Goal: Information Seeking & Learning: Learn about a topic

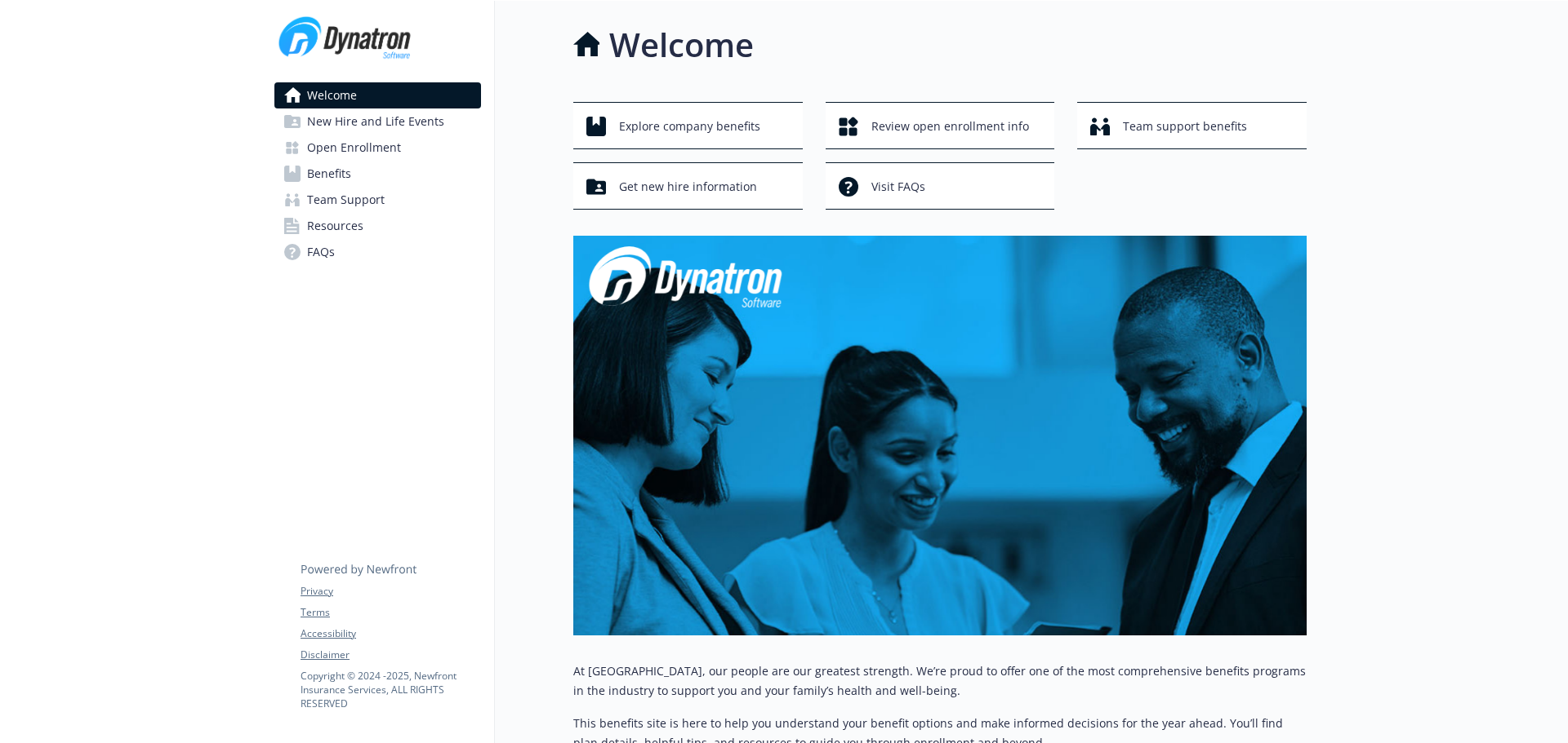
click at [385, 178] on link "Benefits" at bounding box center [377, 173] width 206 height 26
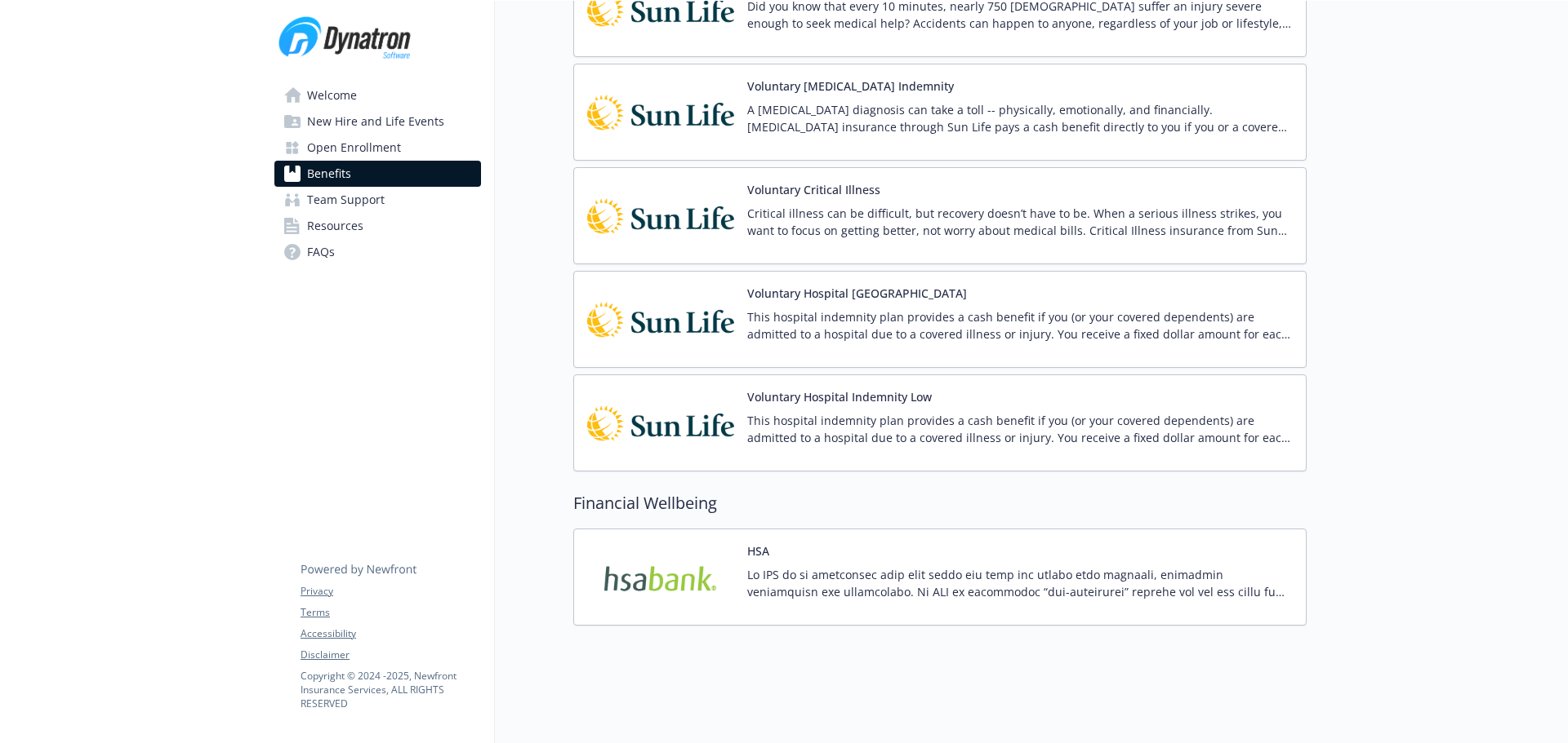
scroll to position [1730, 0]
click at [378, 90] on link "Welcome" at bounding box center [377, 96] width 206 height 26
